Goal: Find specific page/section: Find specific page/section

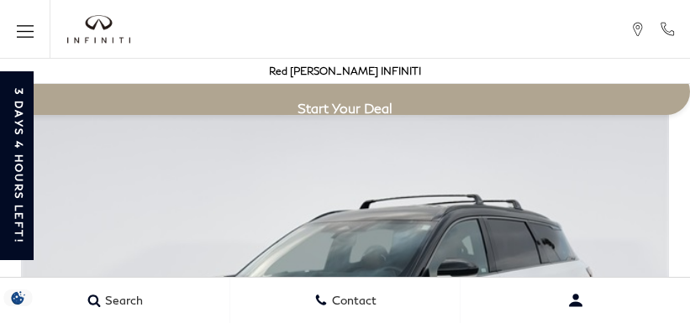
scroll to position [2978, 0]
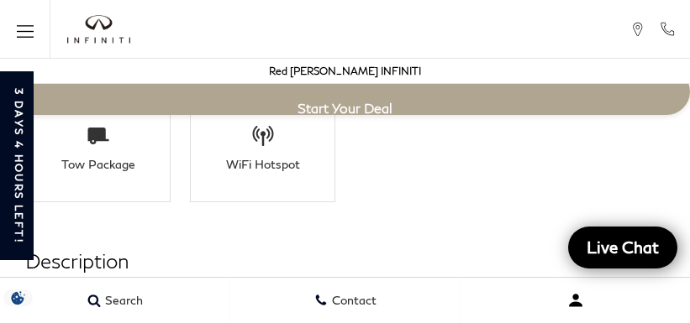
click at [462, 292] on button "Very difficult" at bounding box center [574, 301] width 229 height 42
